Goal: Check status: Check status

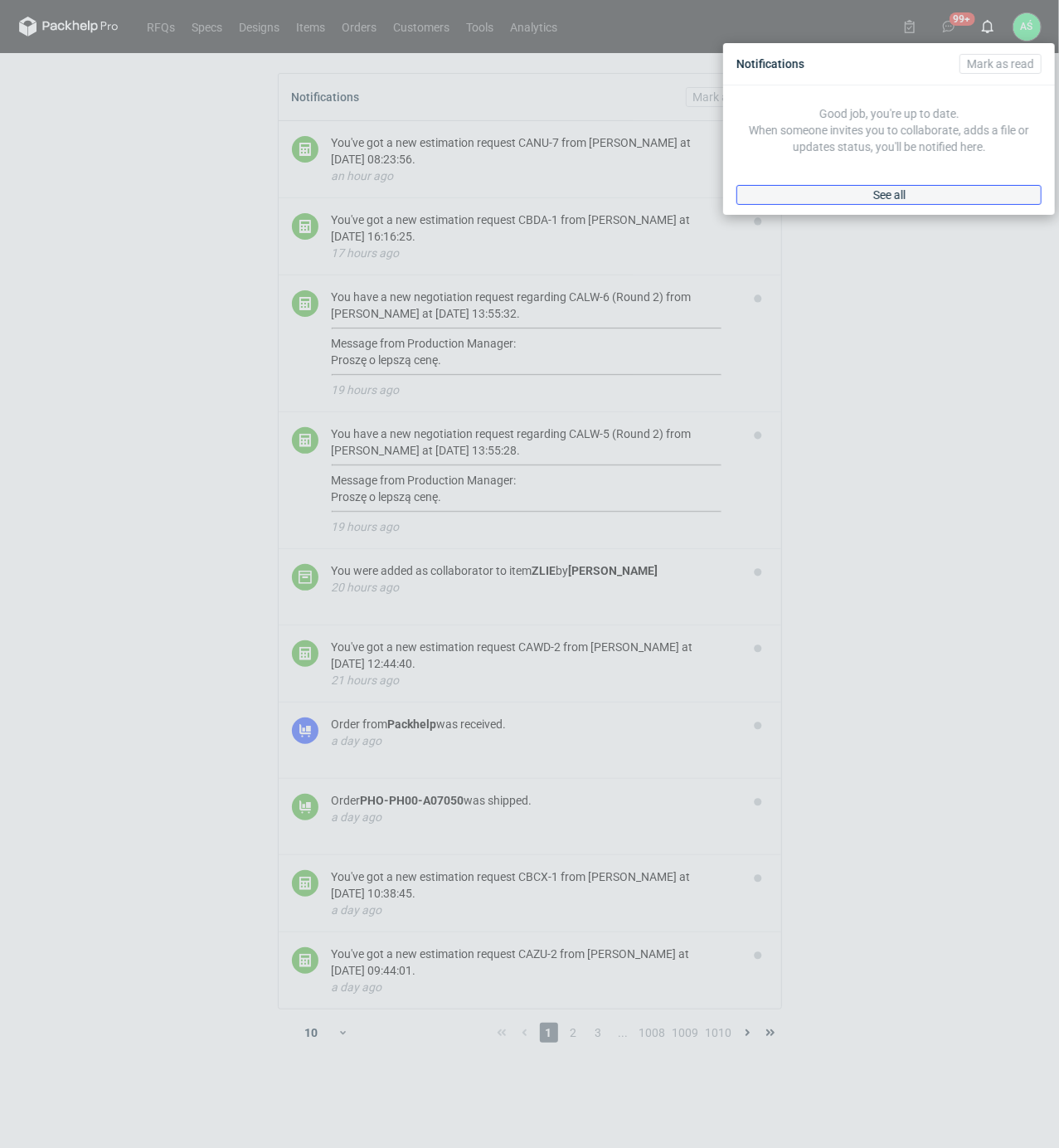
click at [903, 189] on span "See all" at bounding box center [889, 194] width 32 height 11
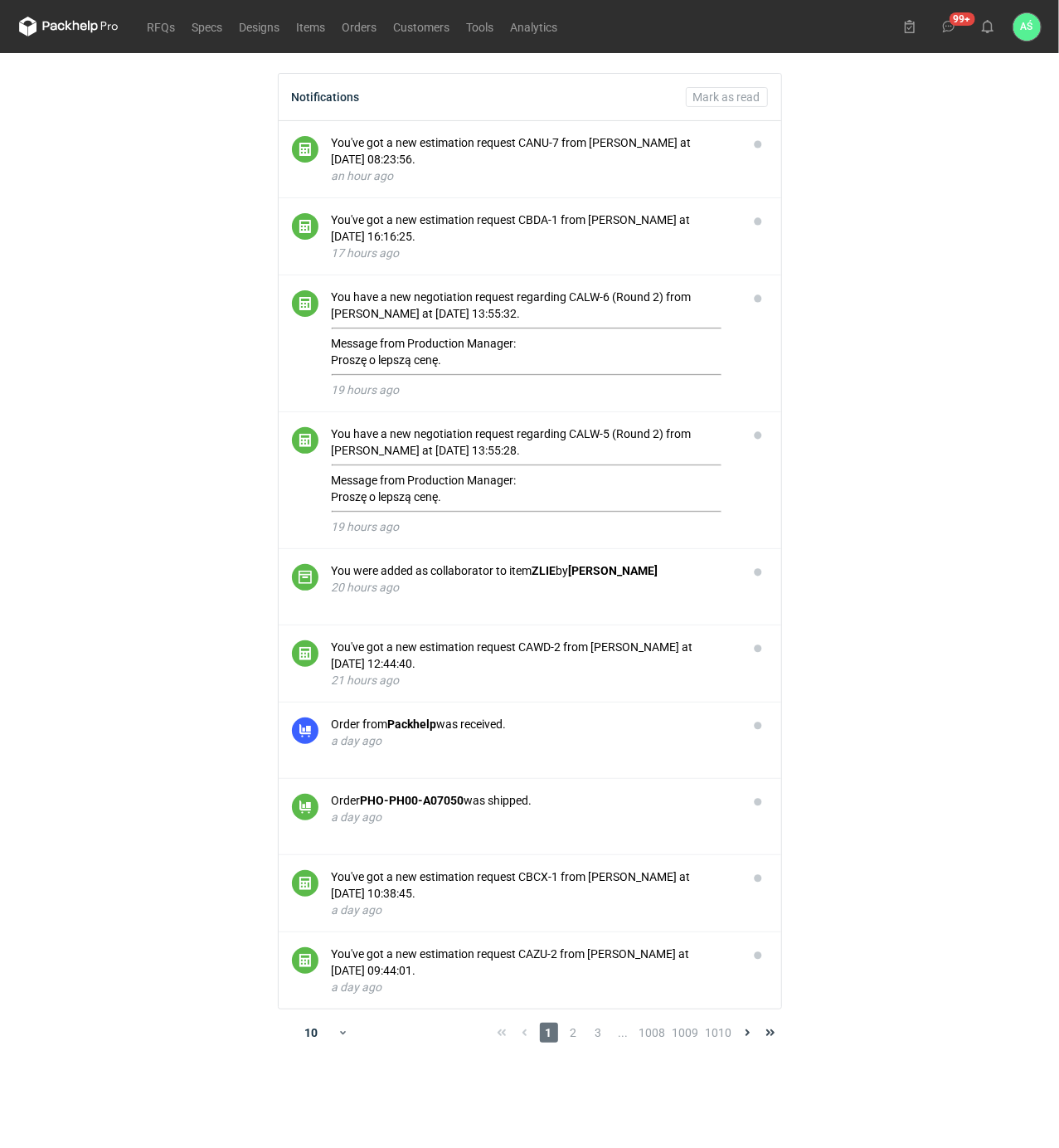
click at [911, 245] on main "Notifications Mark as read You've got a new estimation request CANU-7 from Seba…" at bounding box center [530, 601] width 1036 height 1095
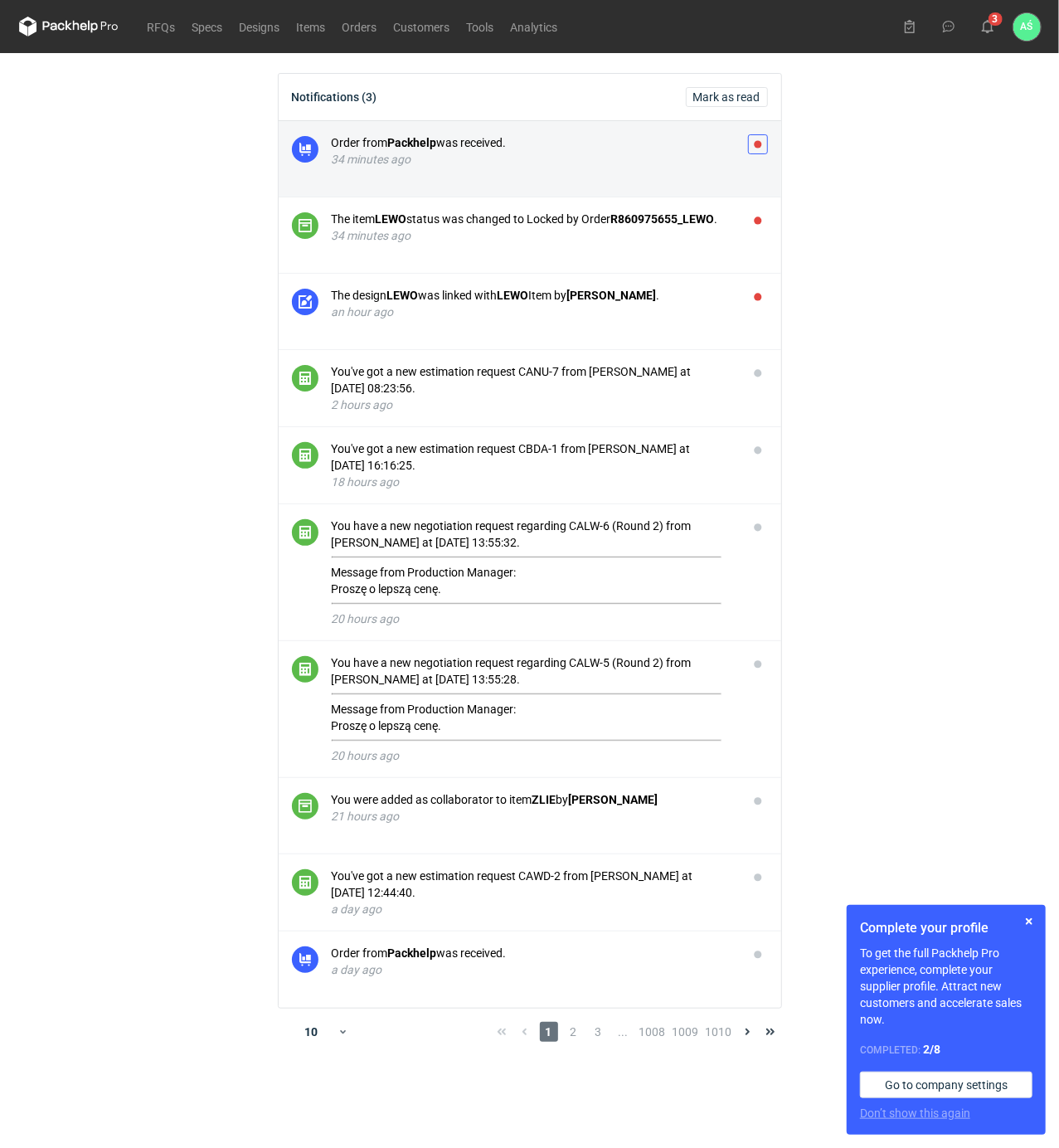
click at [760, 143] on button "button" at bounding box center [758, 144] width 20 height 20
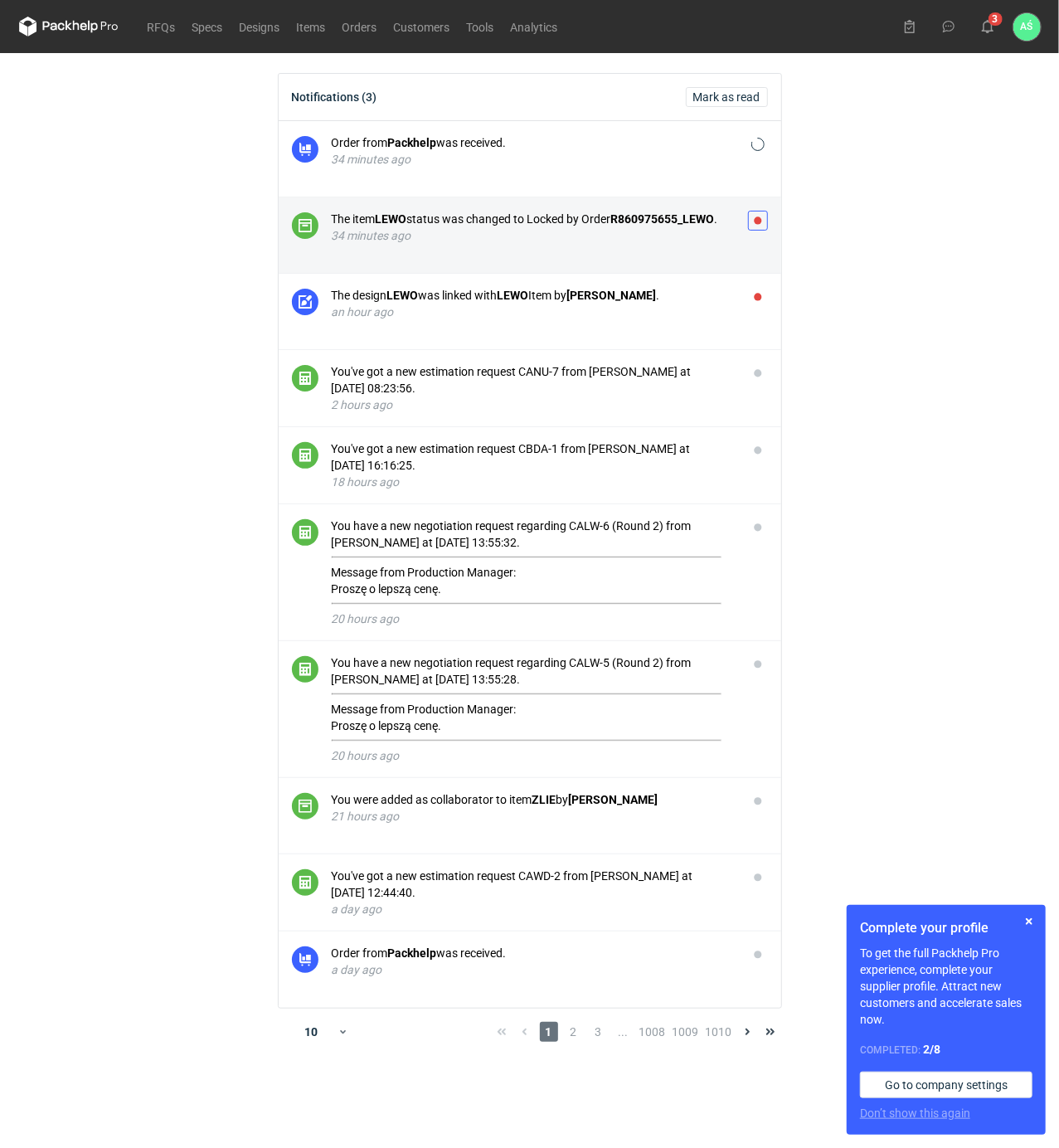
click at [761, 219] on button "button" at bounding box center [758, 220] width 20 height 20
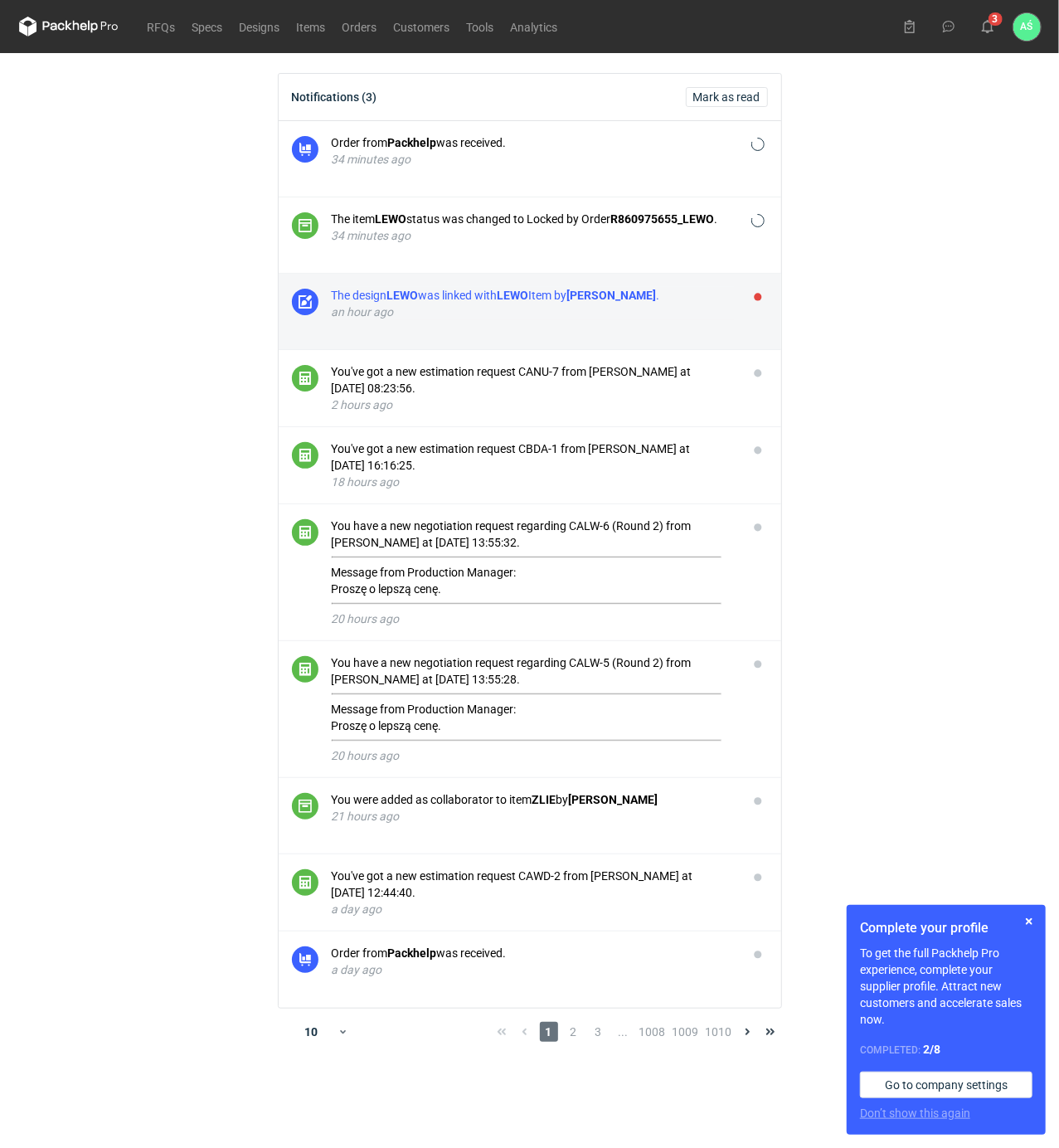
click at [721, 296] on div "The design [PERSON_NAME] was linked with LEWO Item by [PERSON_NAME] ." at bounding box center [533, 295] width 403 height 17
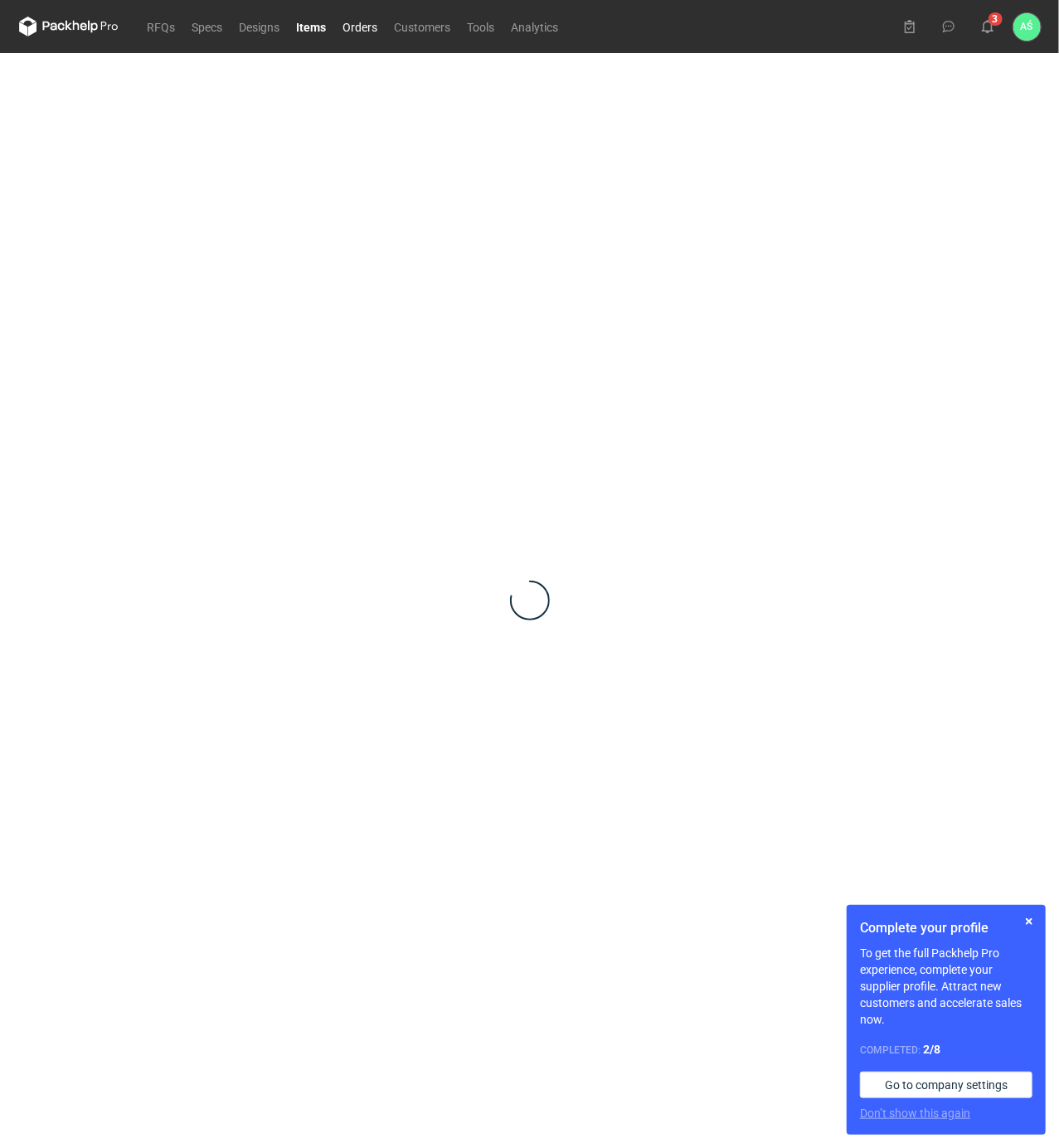
click at [366, 27] on link "Orders" at bounding box center [360, 26] width 51 height 20
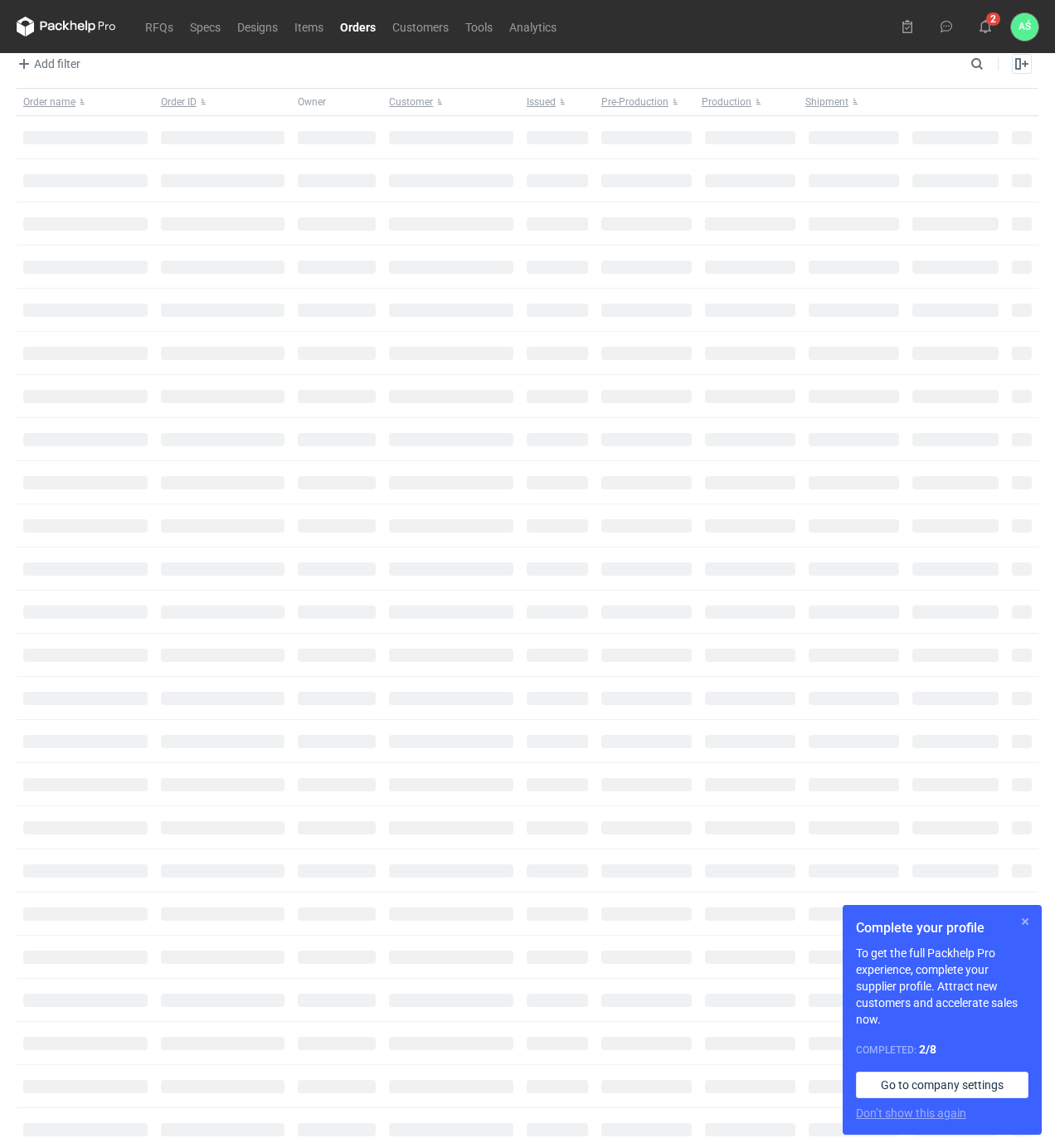
click at [1018, 920] on button "button" at bounding box center [1025, 922] width 20 height 20
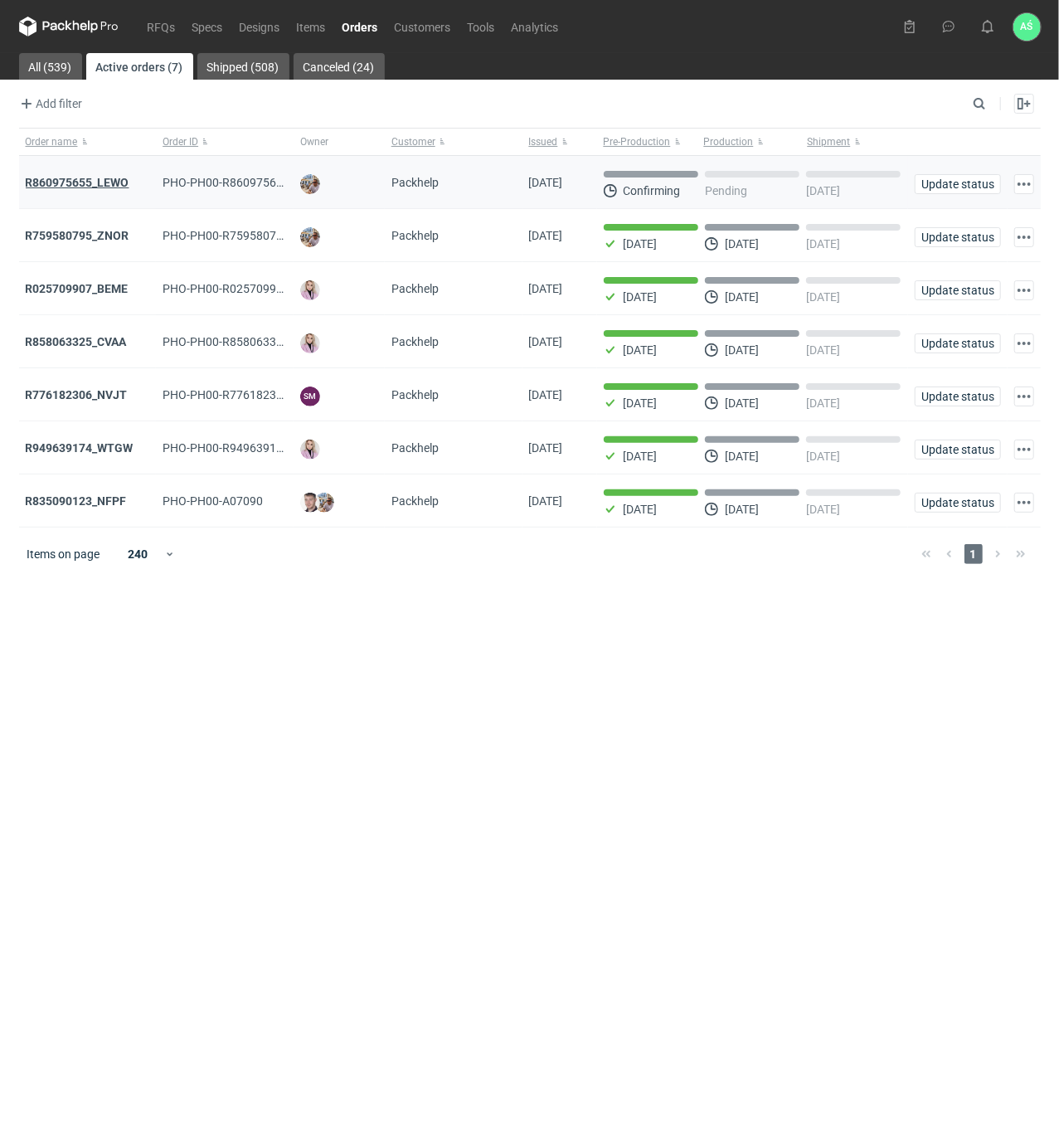
click at [113, 181] on strong "R860975655_LEWO" at bounding box center [77, 182] width 104 height 13
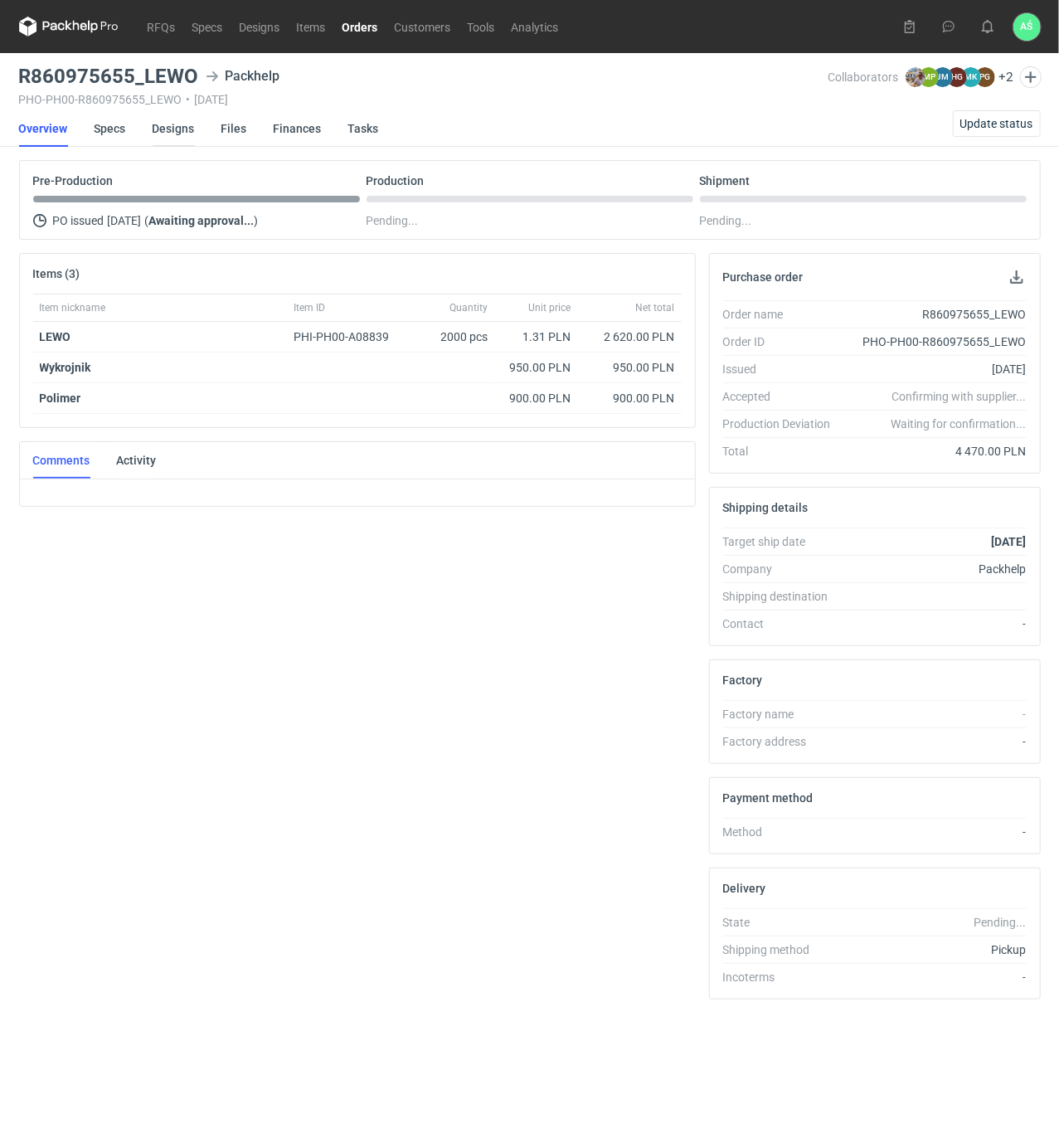
click at [164, 123] on link "Designs" at bounding box center [173, 129] width 43 height 37
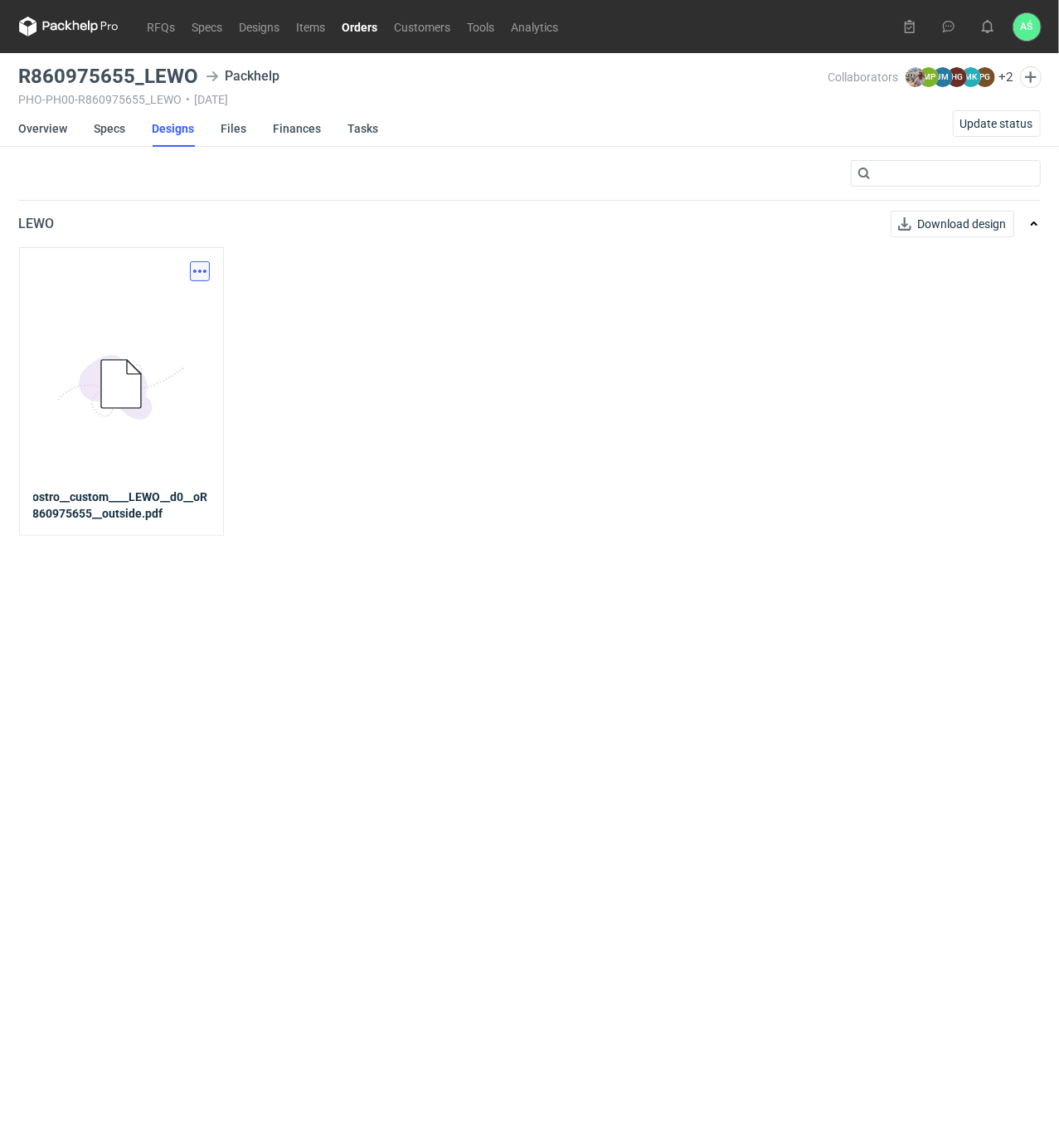
click at [198, 266] on button "button" at bounding box center [199, 271] width 20 height 20
click at [141, 310] on link "Download design part" at bounding box center [125, 307] width 152 height 27
click at [117, 124] on link "Specs" at bounding box center [111, 129] width 31 height 37
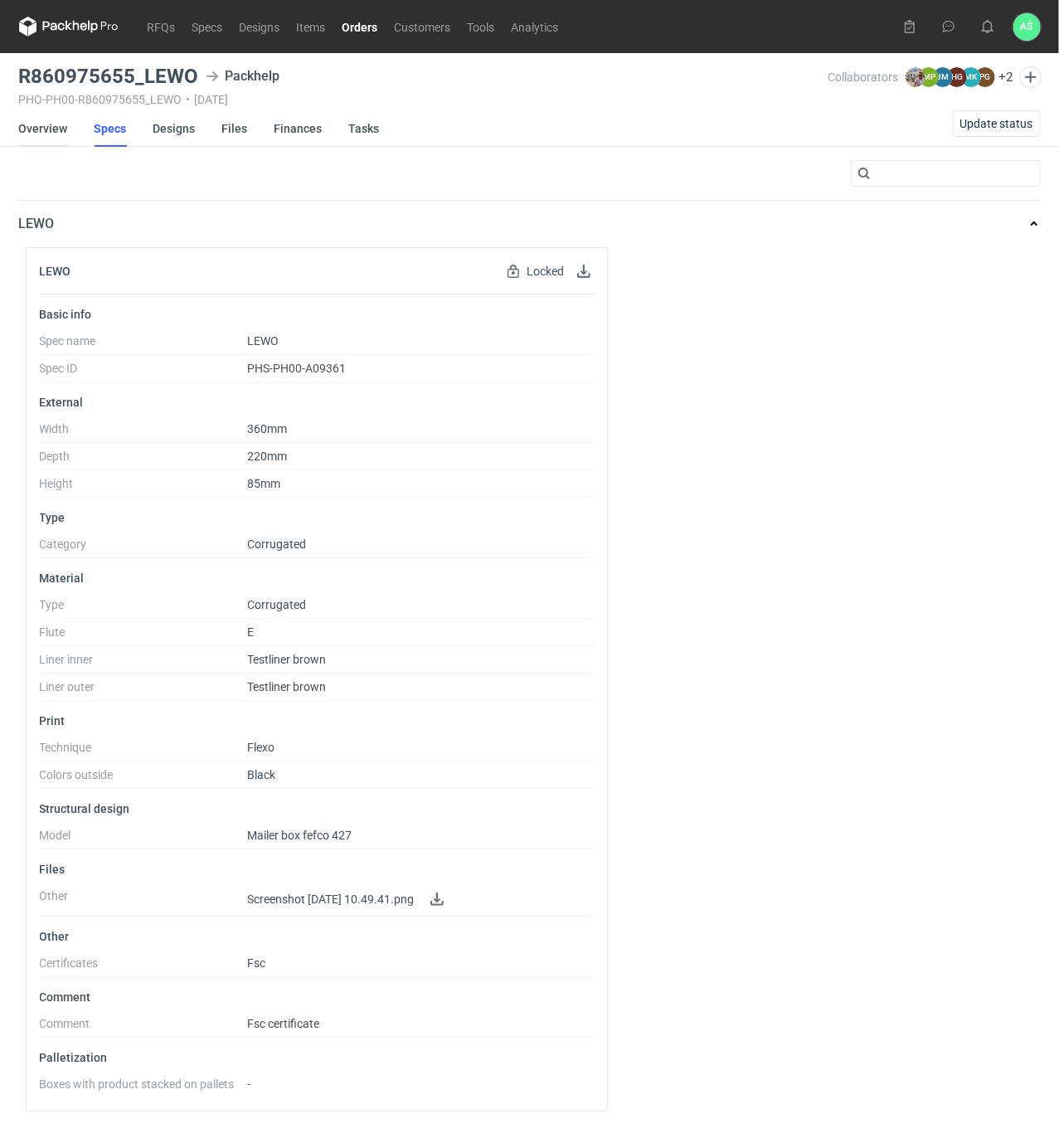
click at [41, 131] on link "Overview" at bounding box center [44, 129] width 49 height 37
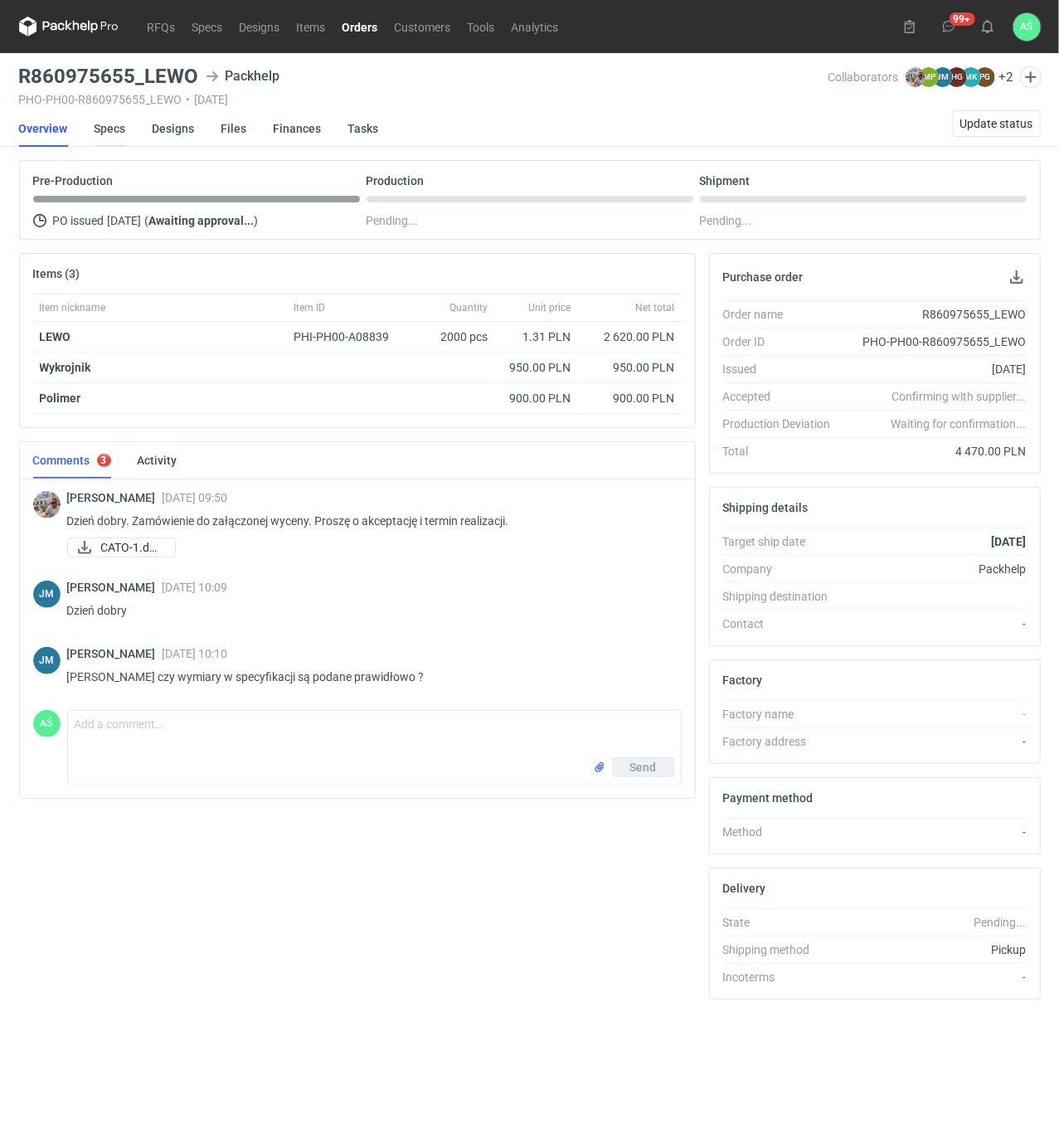
click at [111, 124] on link "Specs" at bounding box center [111, 129] width 31 height 37
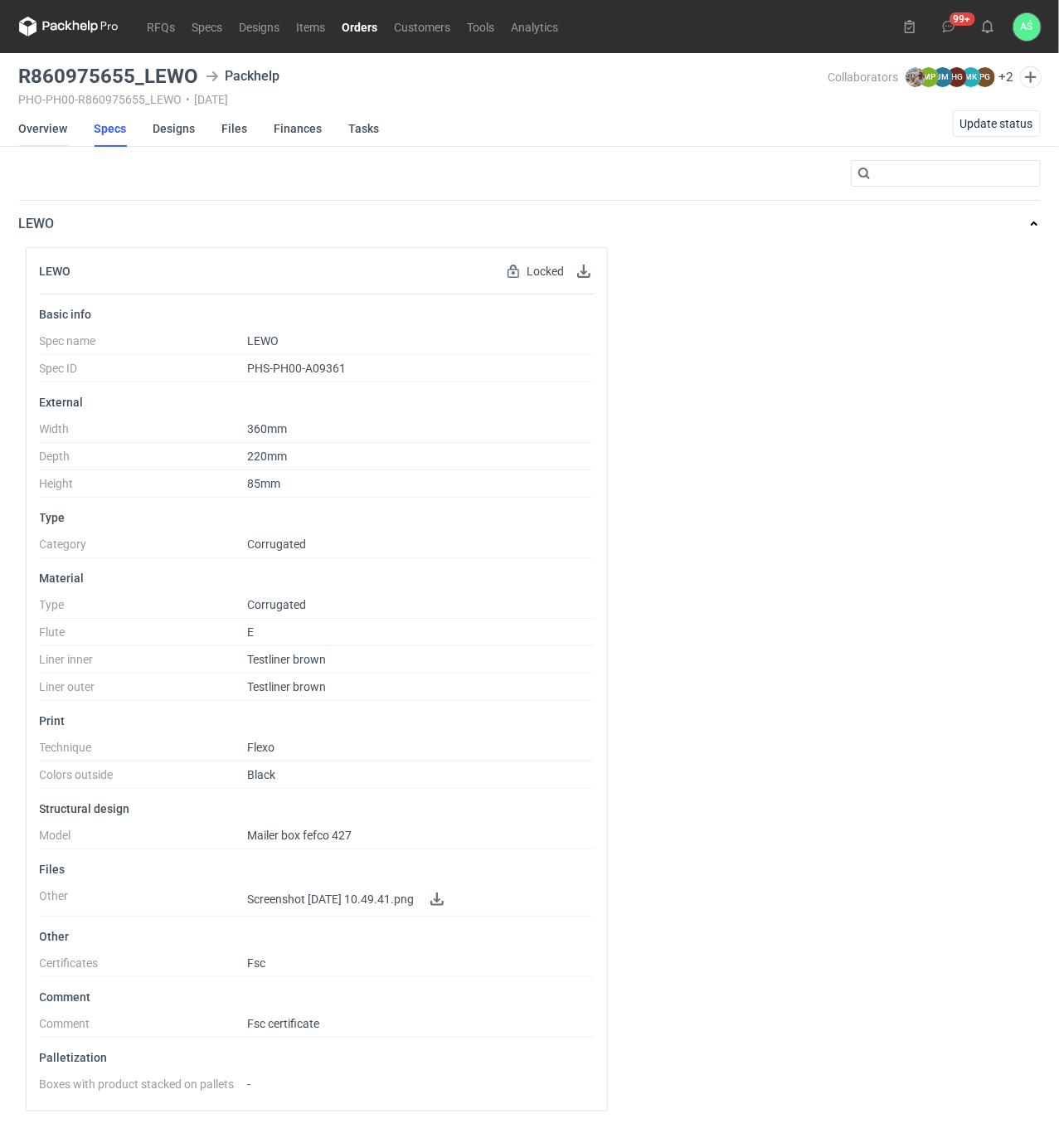
click at [55, 133] on link "Overview" at bounding box center [44, 129] width 49 height 37
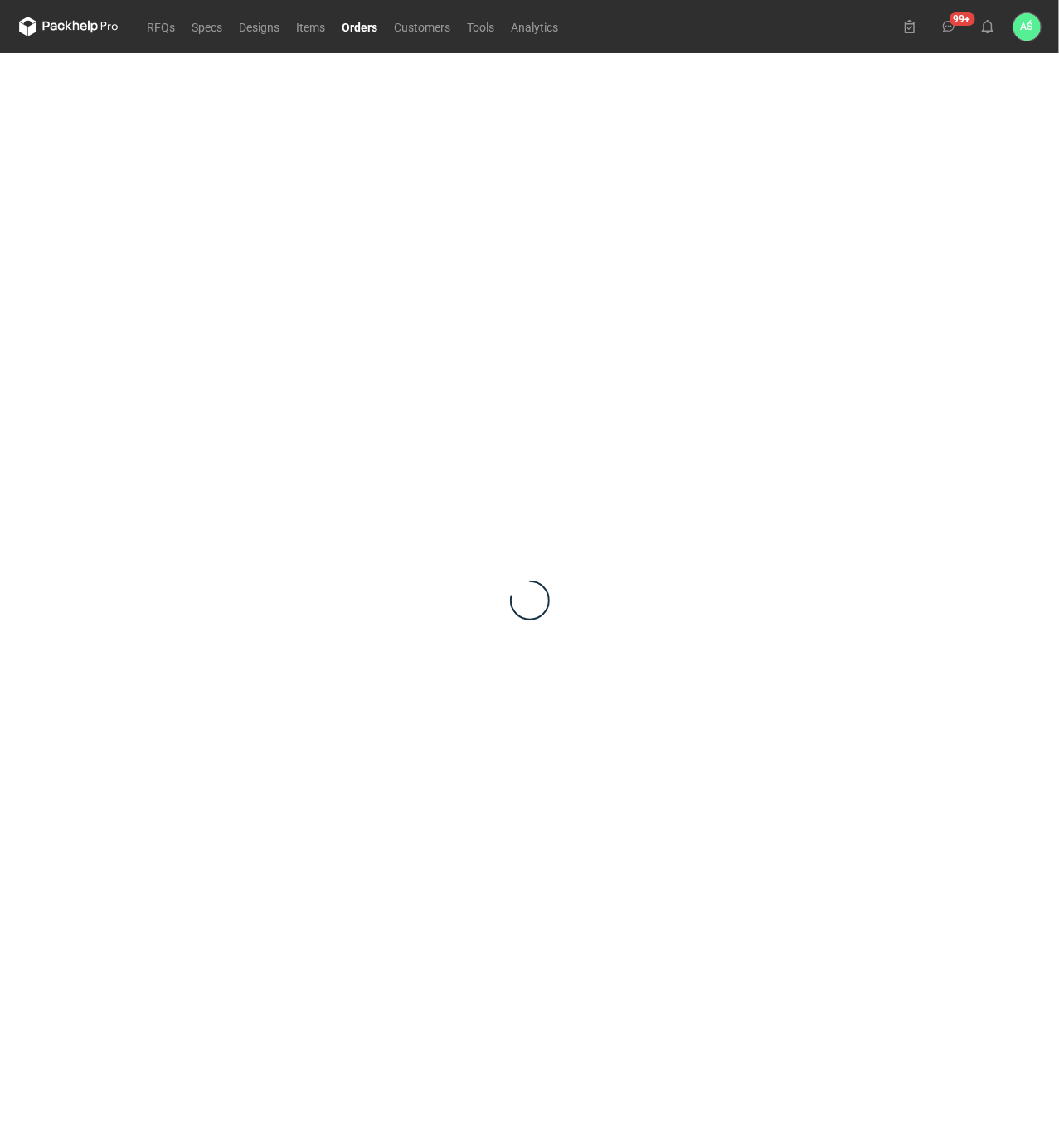
click at [345, 17] on link "Orders" at bounding box center [360, 26] width 52 height 20
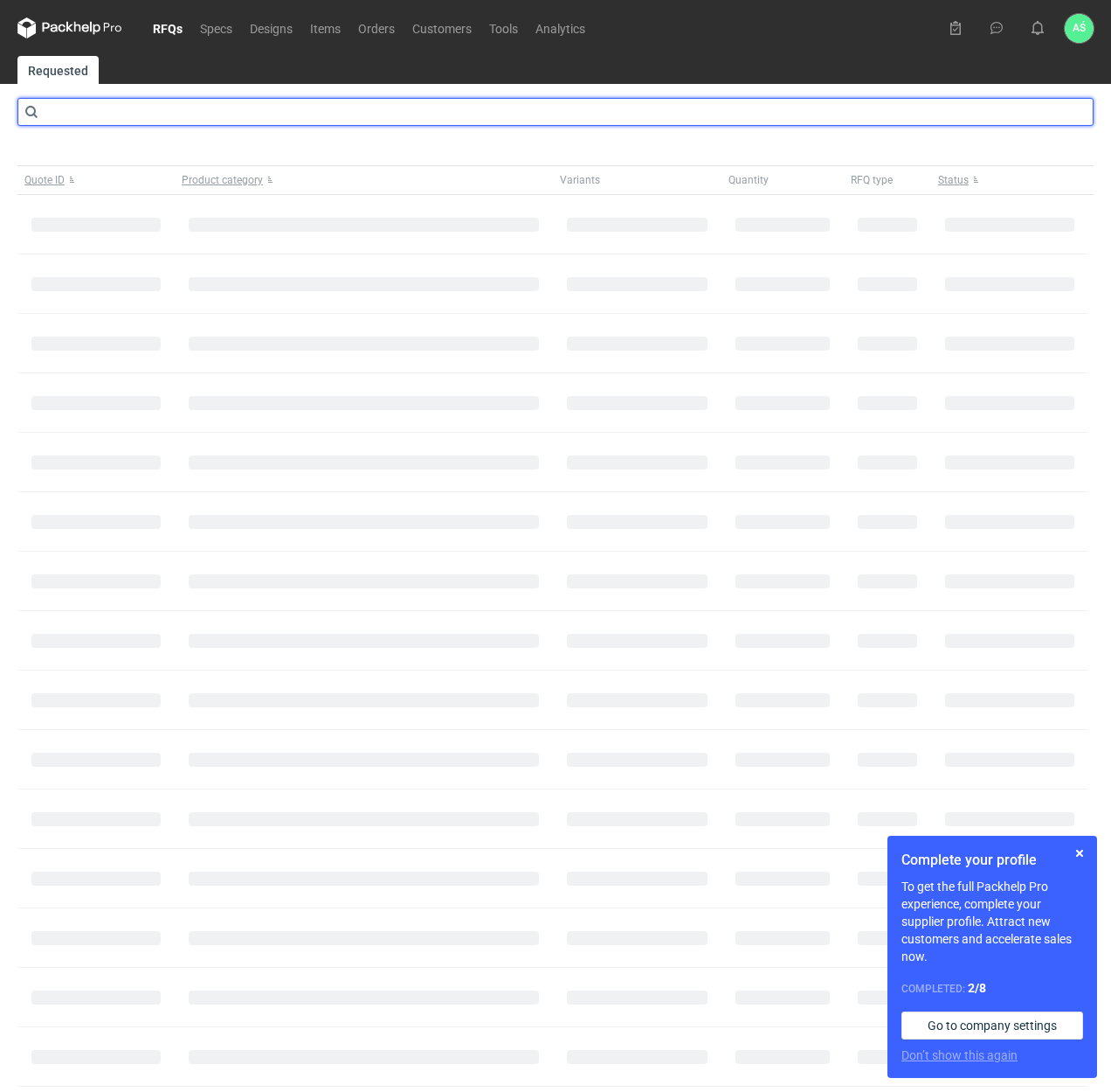
click at [182, 126] on input "text" at bounding box center [556, 112] width 1076 height 28
type input "cato"
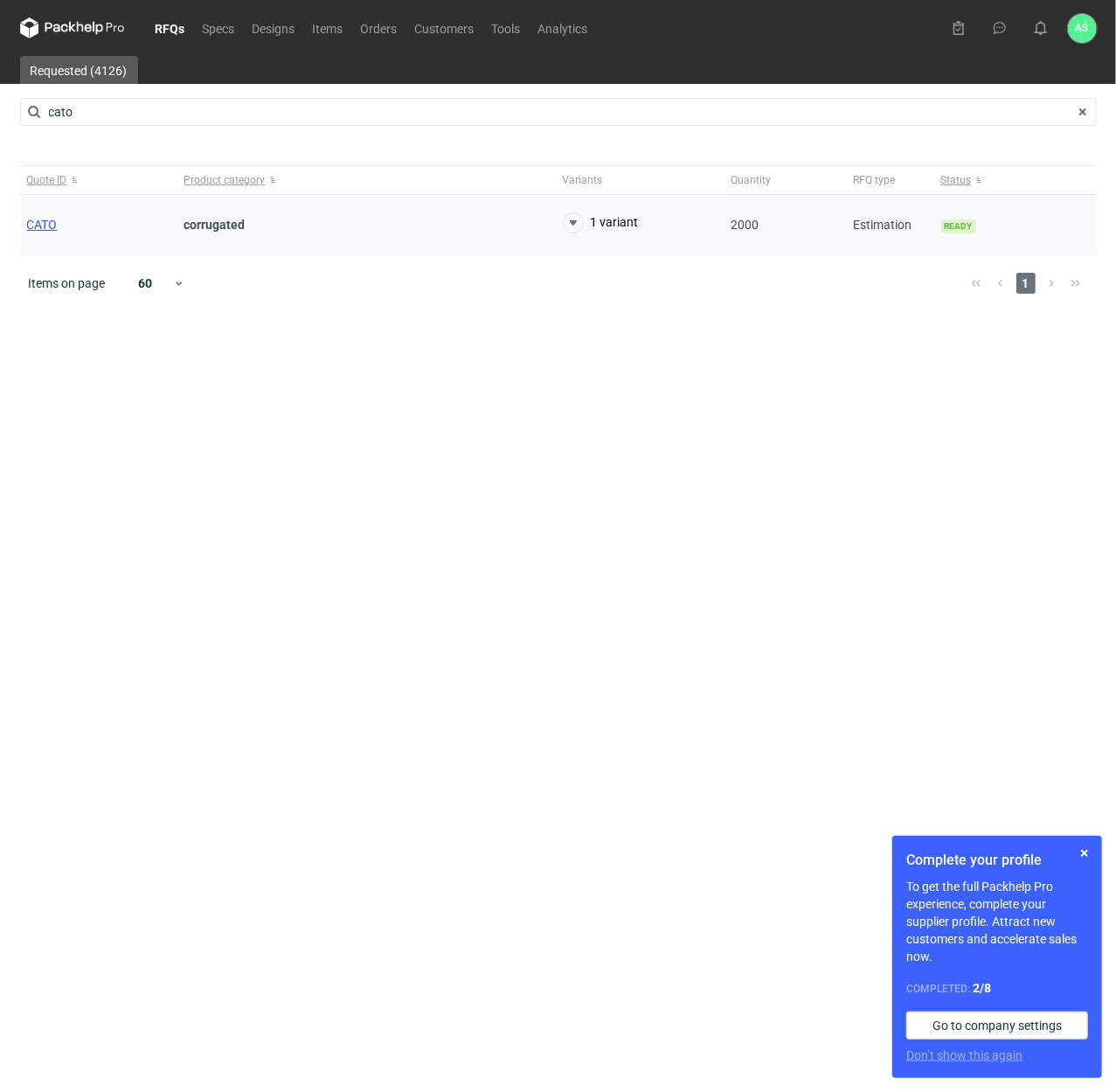
click at [46, 222] on span "CATO" at bounding box center [42, 224] width 30 height 14
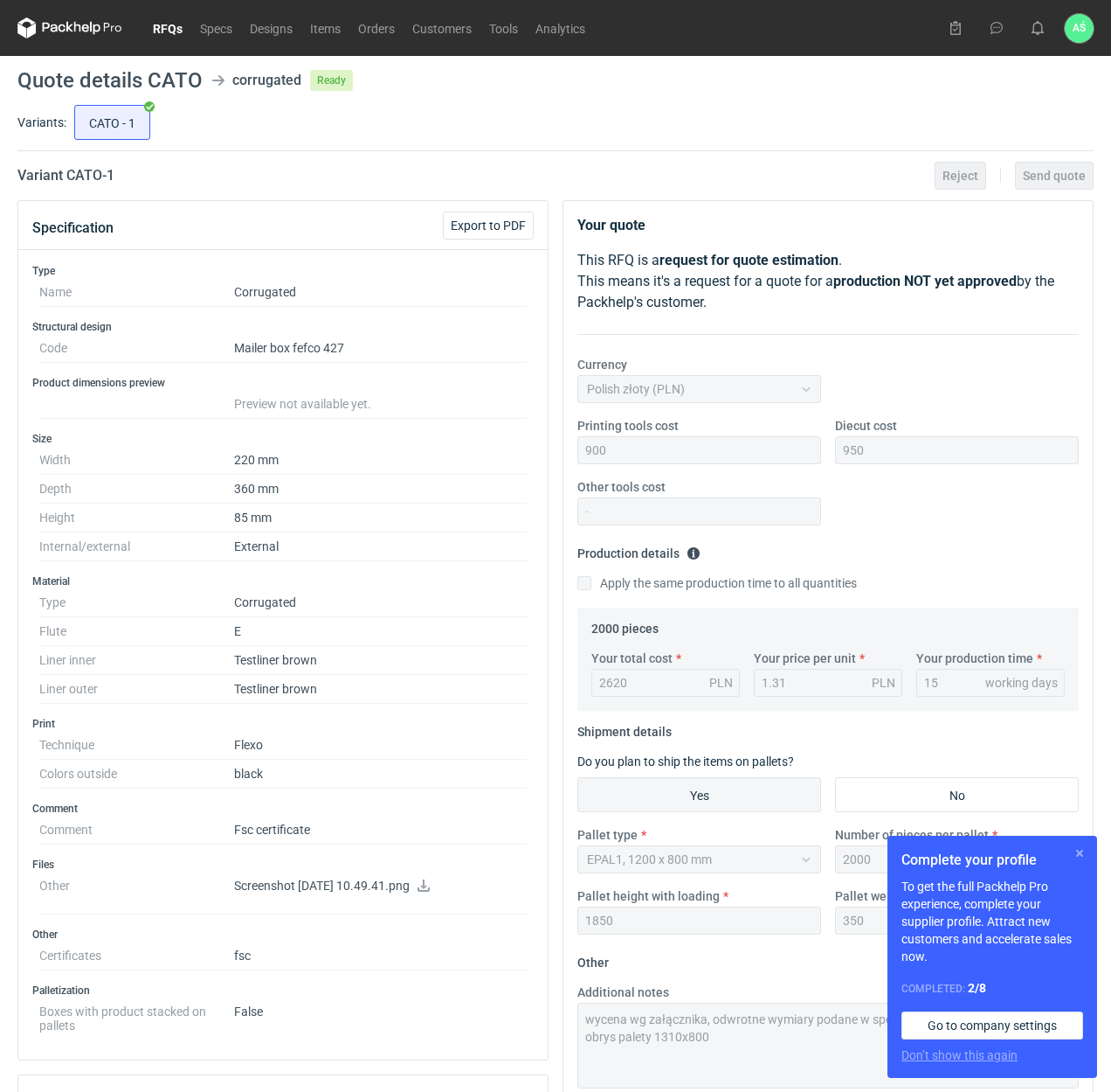
click at [1081, 854] on button "button" at bounding box center [1080, 853] width 21 height 21
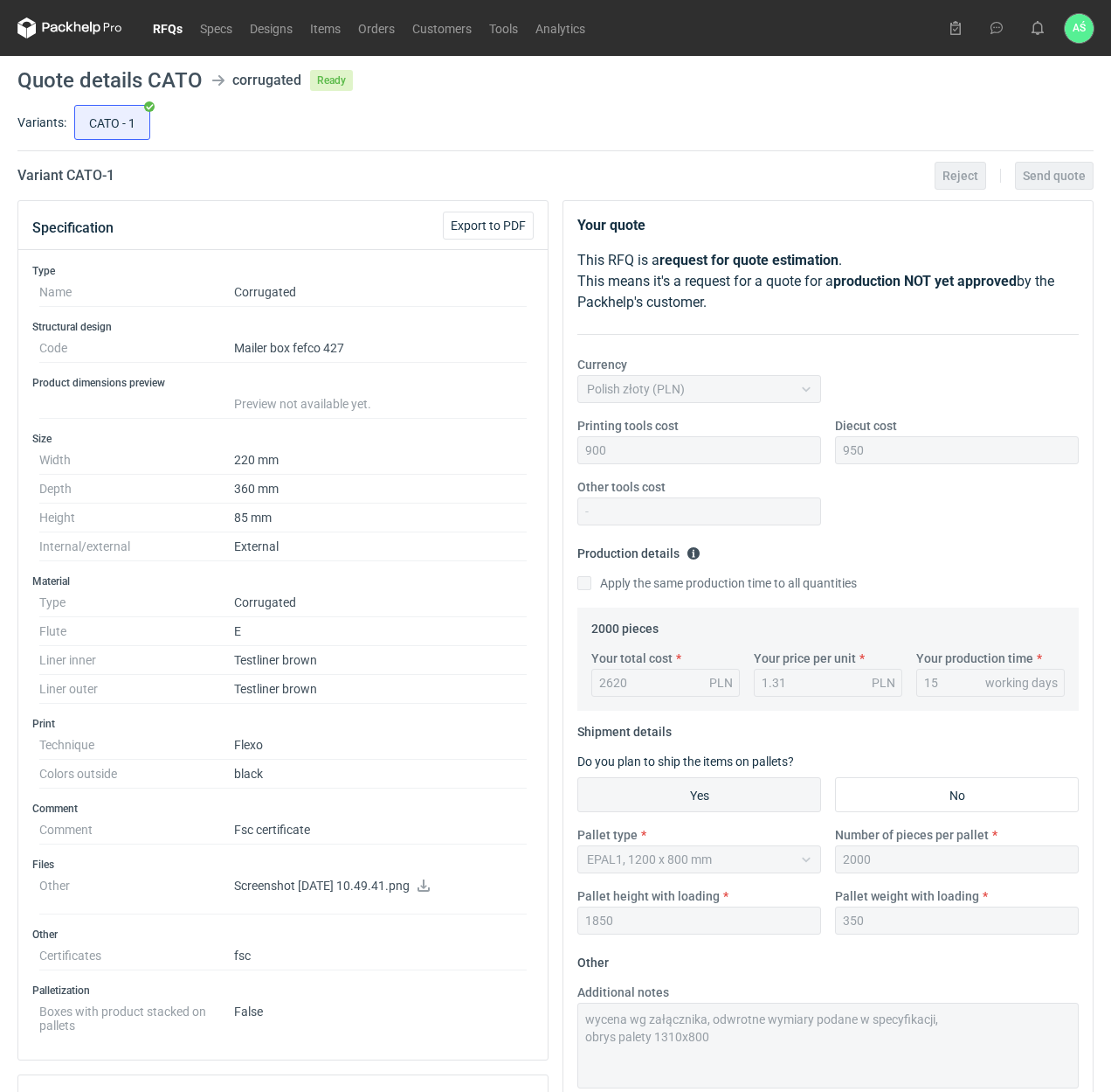
drag, startPoint x: 820, startPoint y: 135, endPoint x: 826, endPoint y: 127, distance: 10.0
click at [820, 135] on div "CATO - 1" at bounding box center [582, 123] width 1023 height 42
